Goal: Task Accomplishment & Management: Use online tool/utility

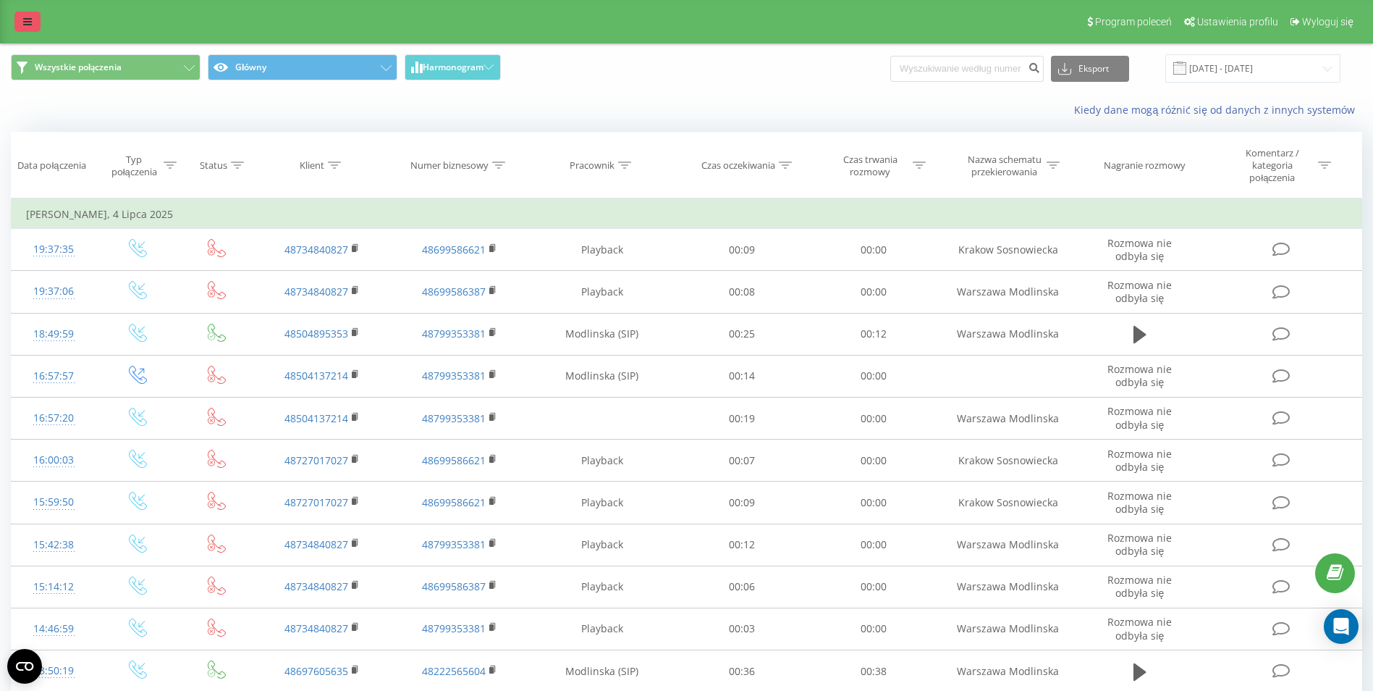
click at [28, 19] on icon at bounding box center [27, 22] width 9 height 10
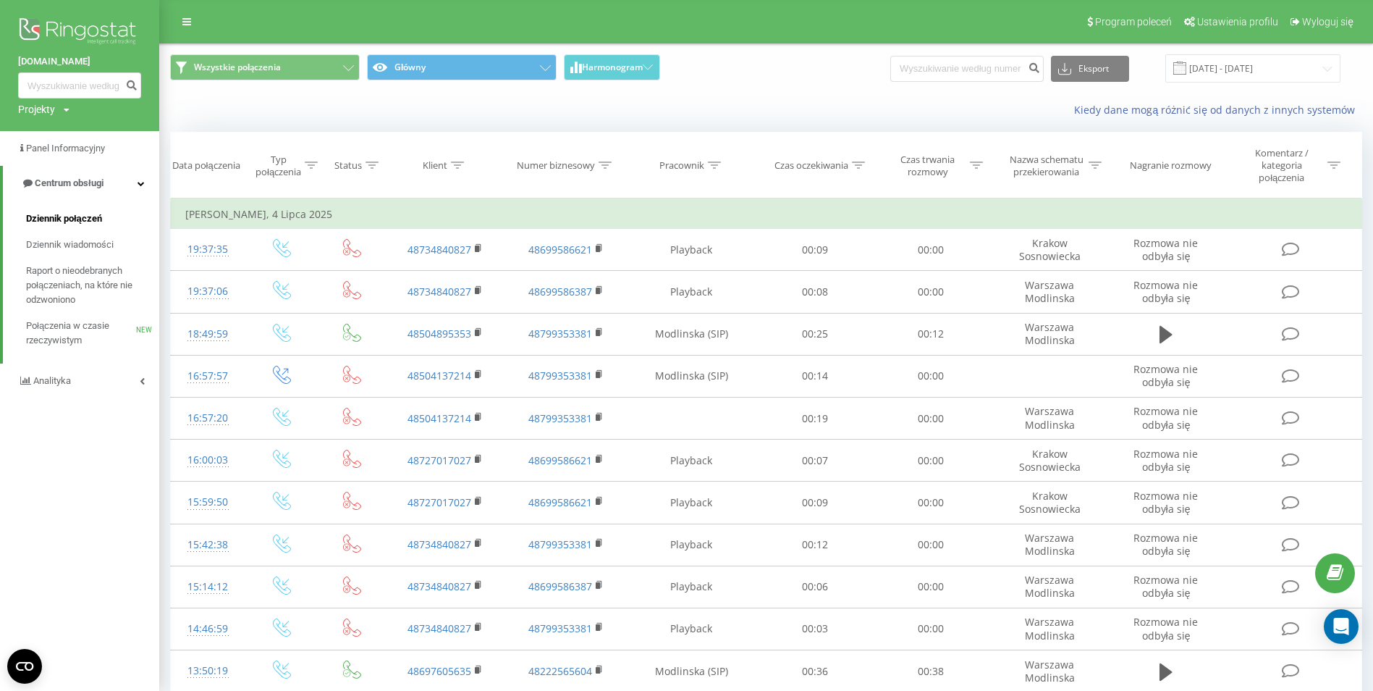
click at [78, 224] on span "Dziennik połączeń" at bounding box center [64, 218] width 76 height 14
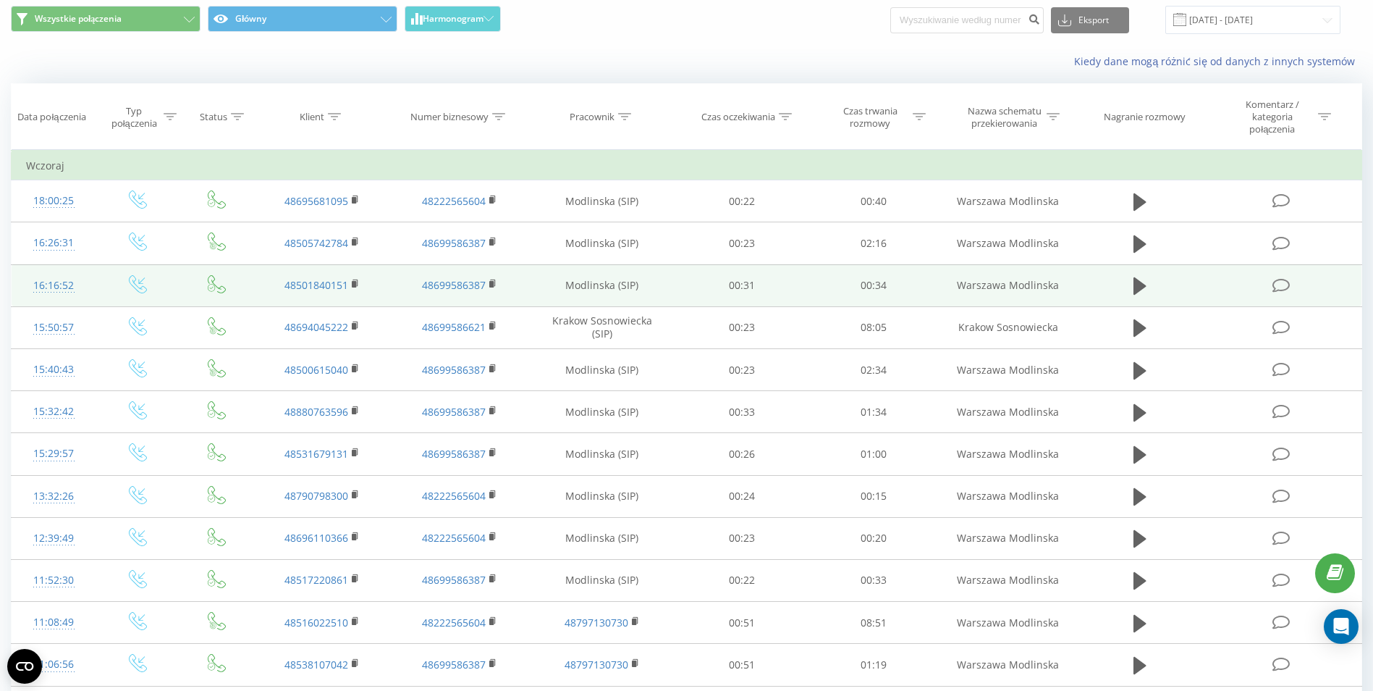
scroll to position [72, 0]
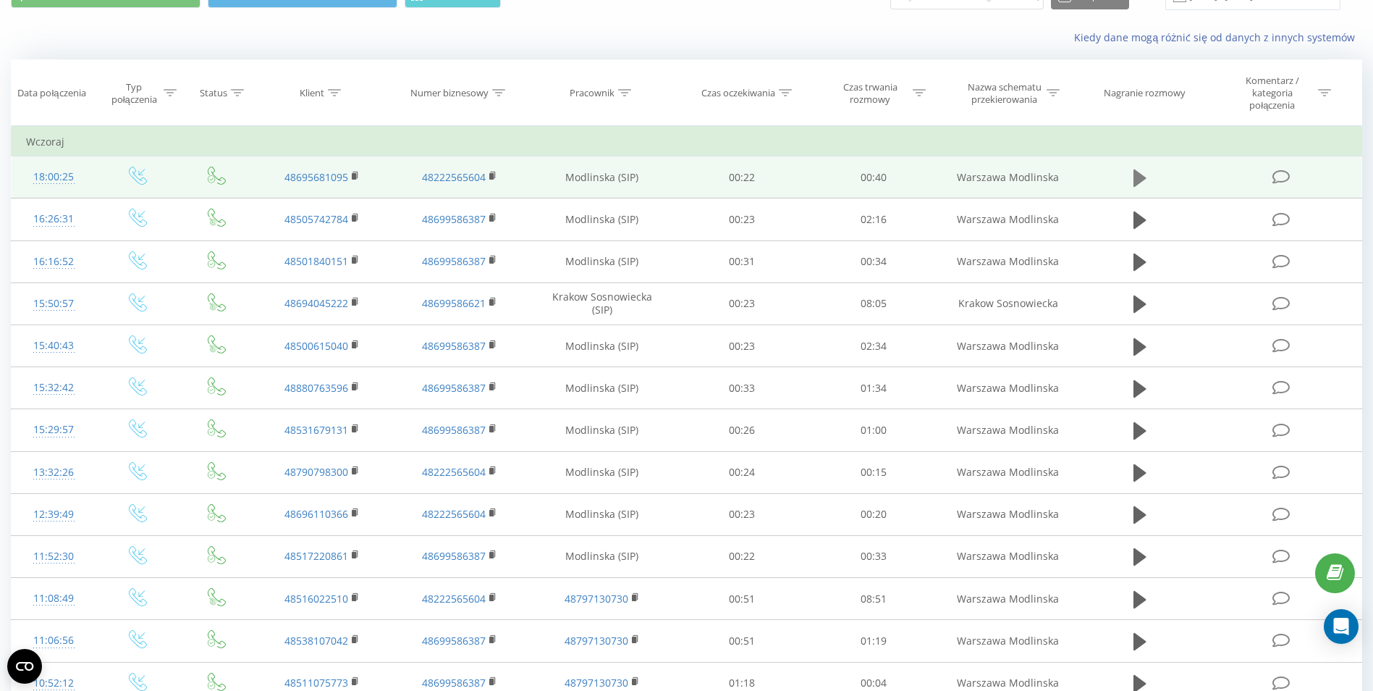
click at [1139, 179] on icon at bounding box center [1140, 177] width 13 height 17
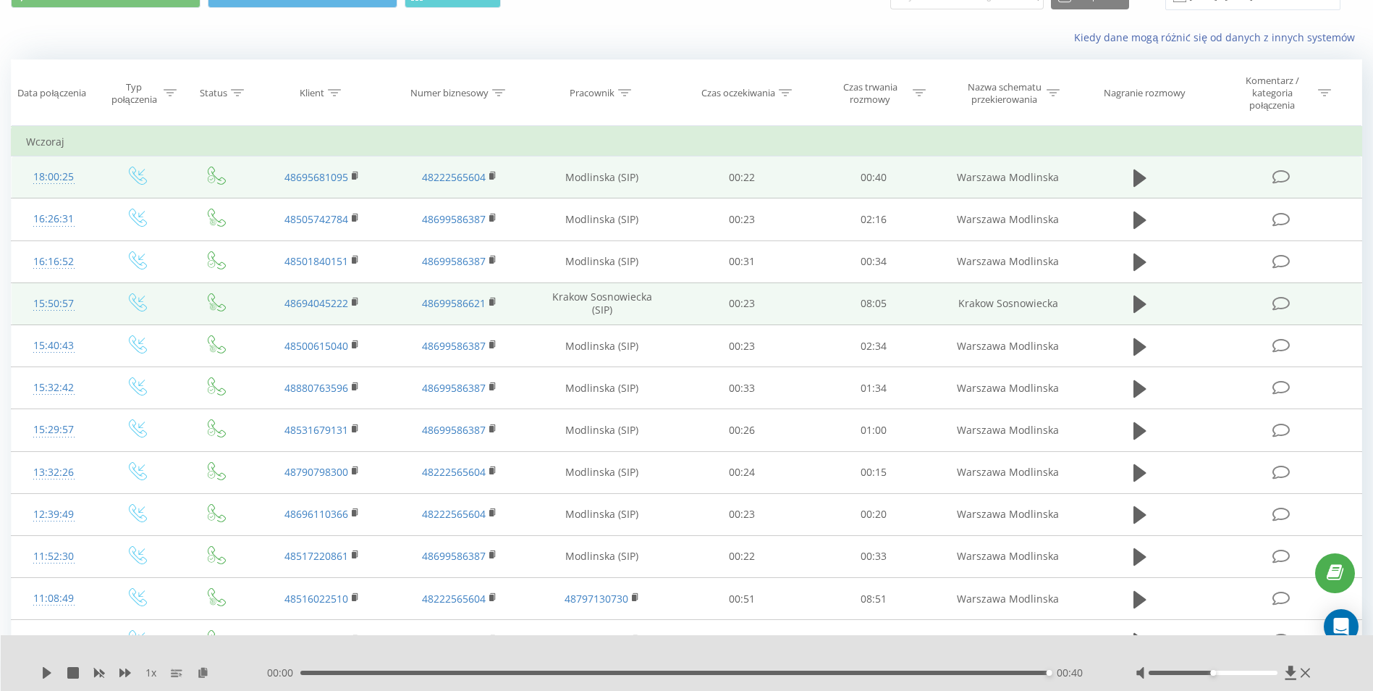
scroll to position [0, 0]
